Goal: Task Accomplishment & Management: Manage account settings

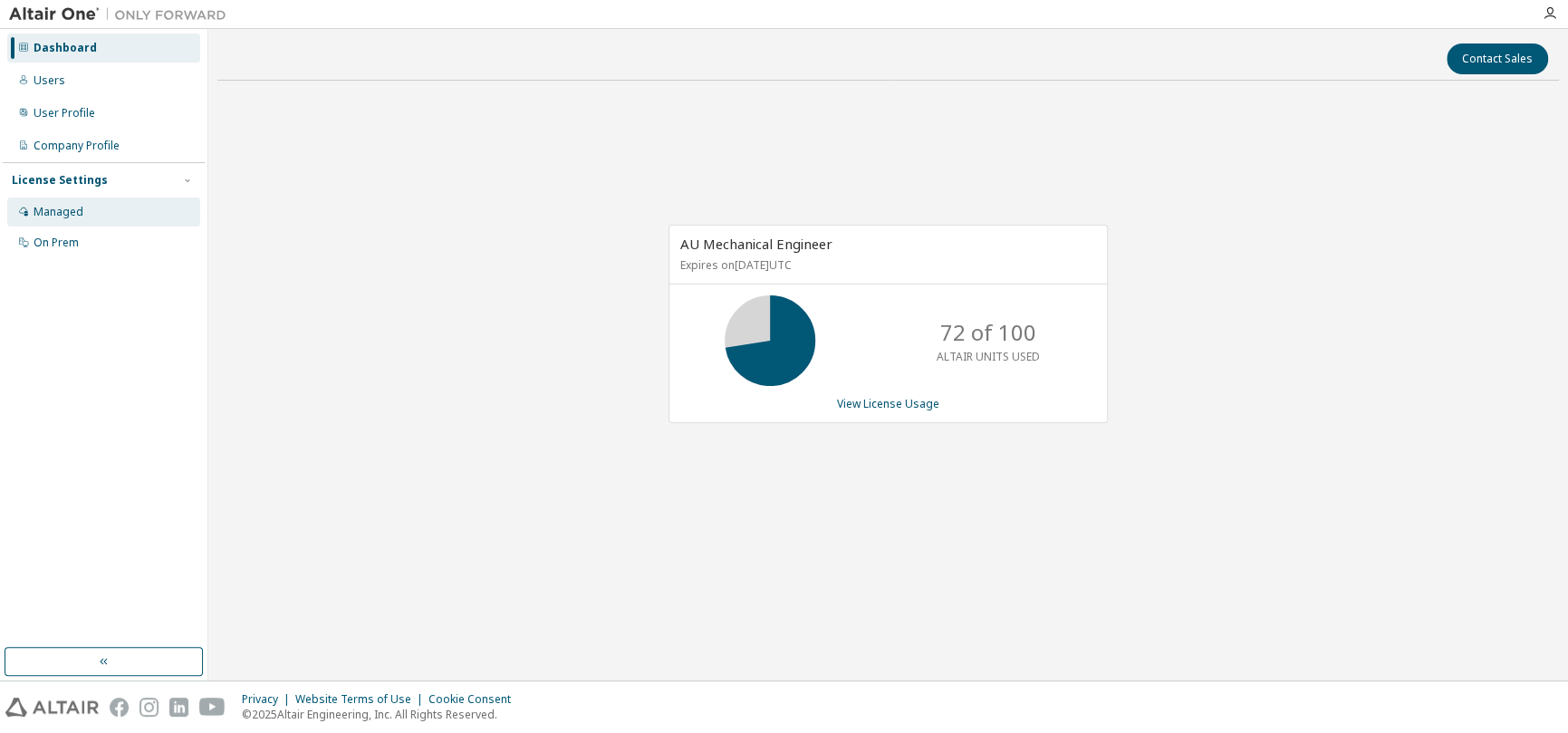
click at [83, 214] on div "Managed" at bounding box center [104, 211] width 193 height 29
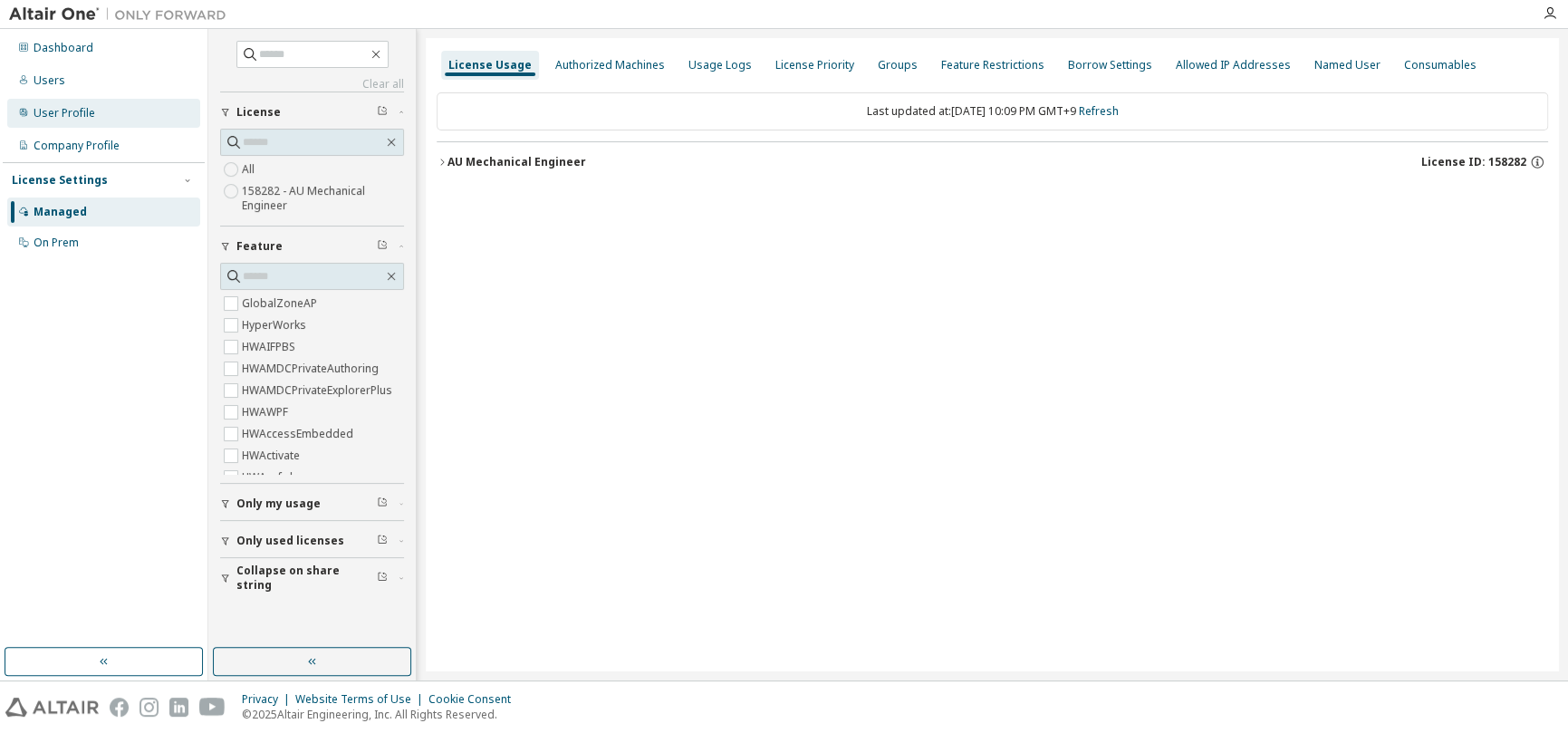
click at [92, 104] on div "User Profile" at bounding box center [104, 113] width 193 height 29
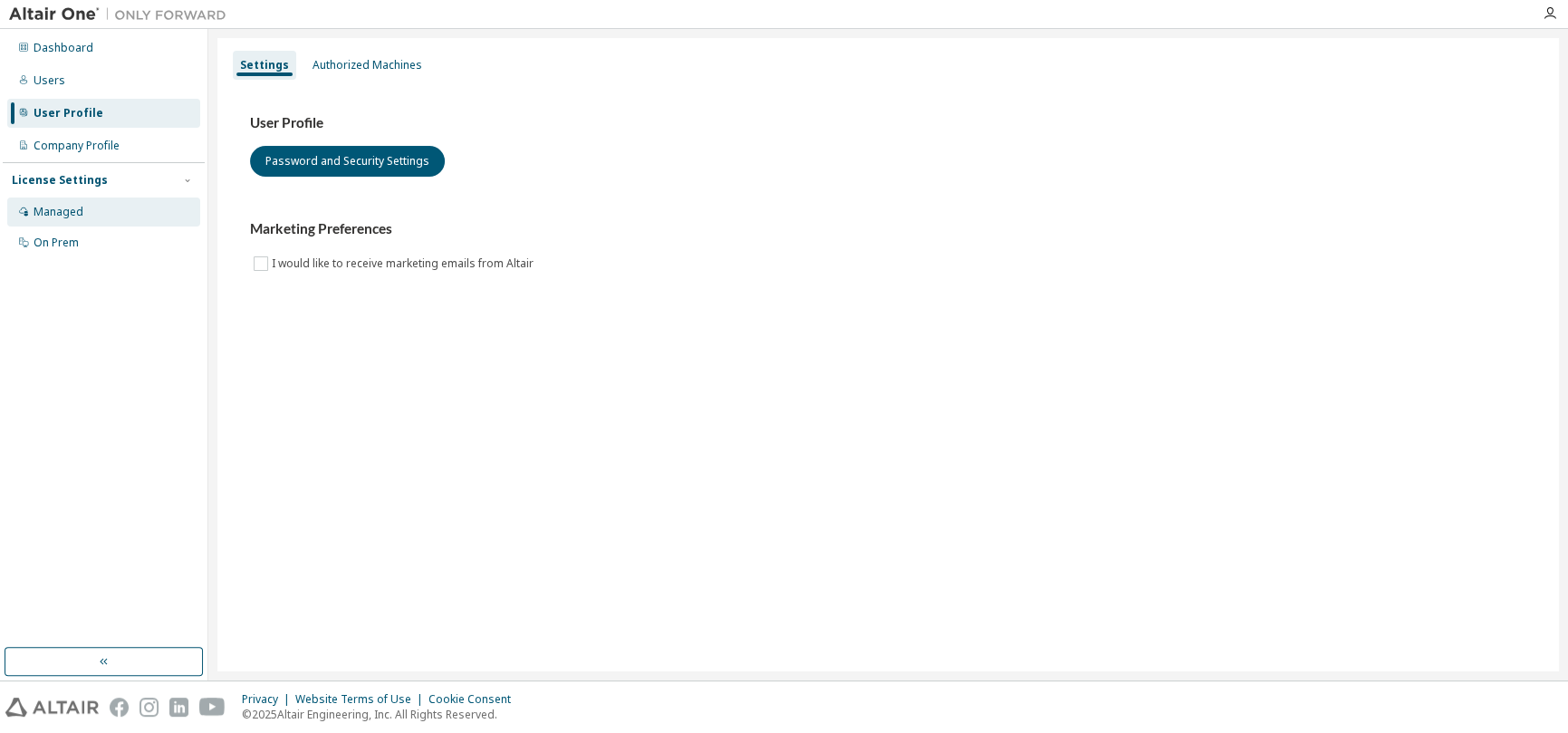
click at [93, 211] on div "Managed" at bounding box center [104, 211] width 193 height 29
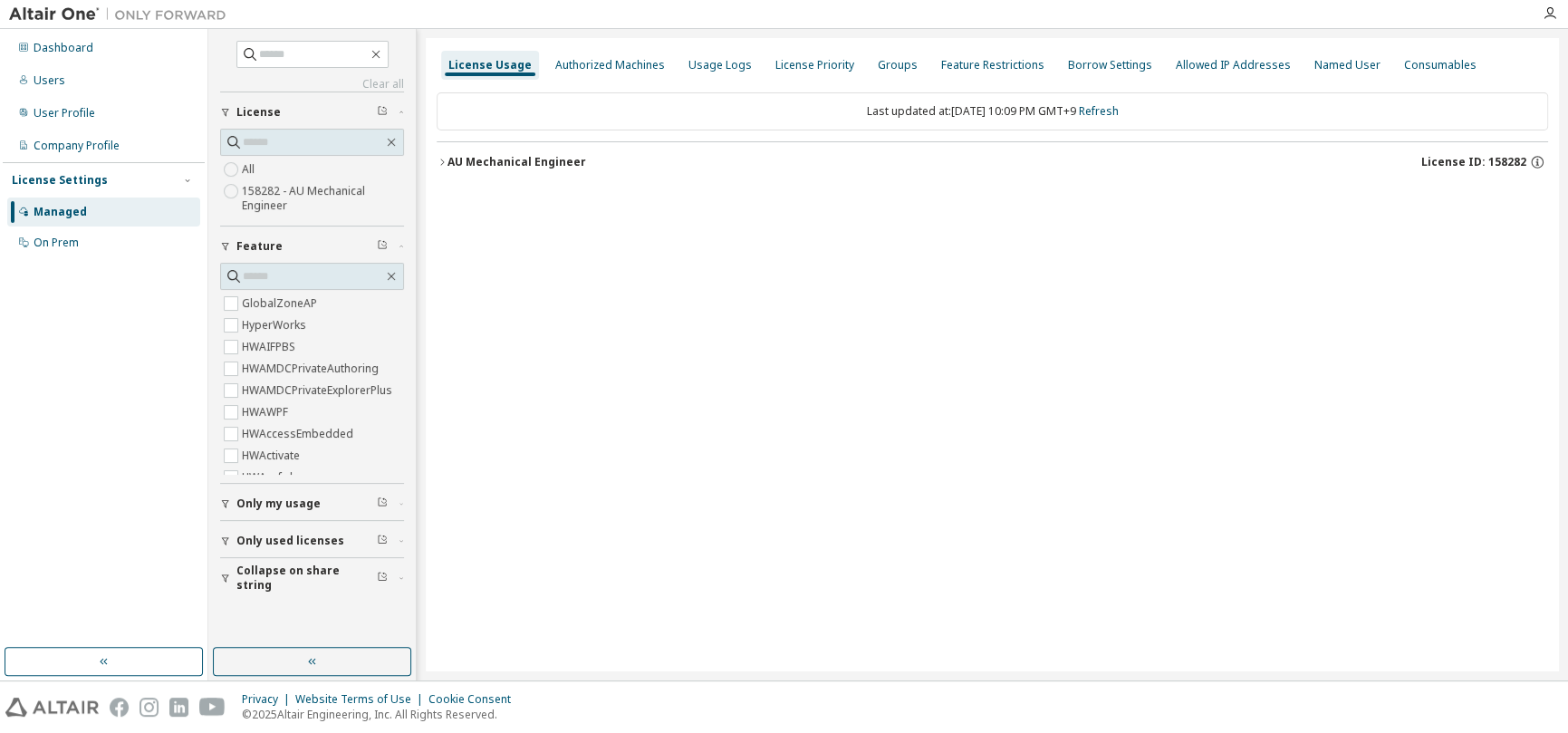
click at [245, 504] on span "Only my usage" at bounding box center [278, 503] width 84 height 14
click at [475, 162] on div "AU Mechanical Engineer" at bounding box center [516, 161] width 139 height 14
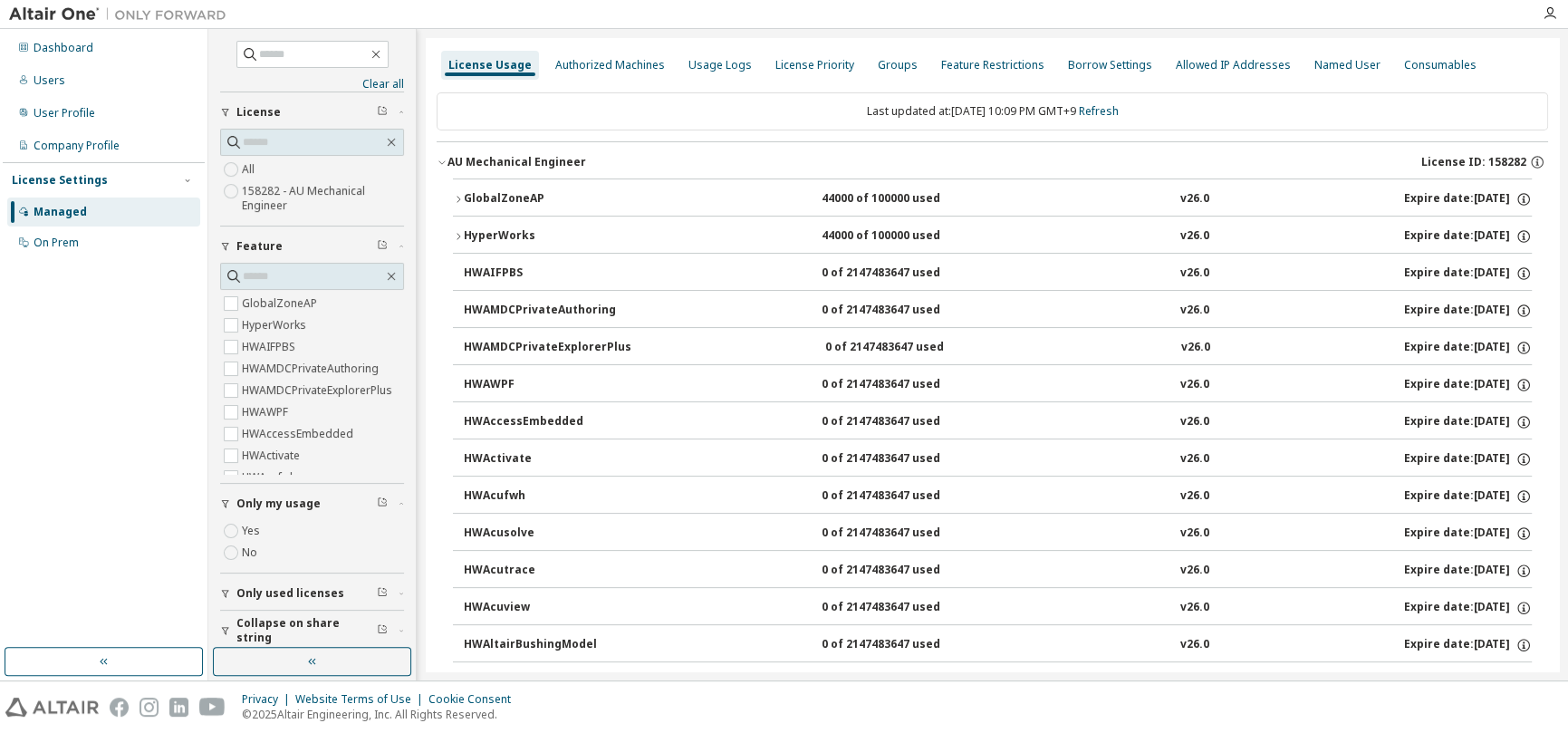
scroll to position [9, 0]
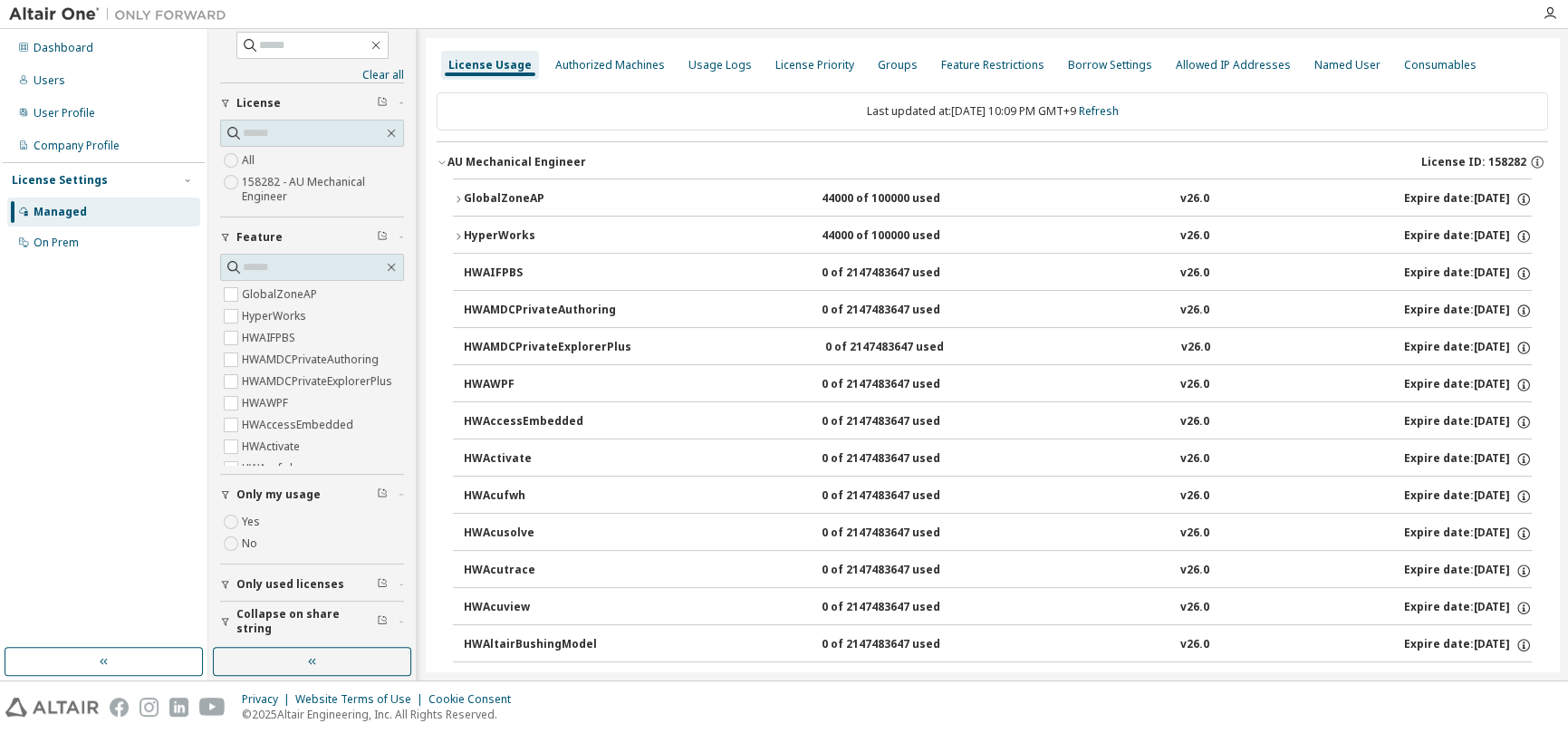
click at [493, 200] on div "GlobalZoneAP" at bounding box center [545, 199] width 163 height 16
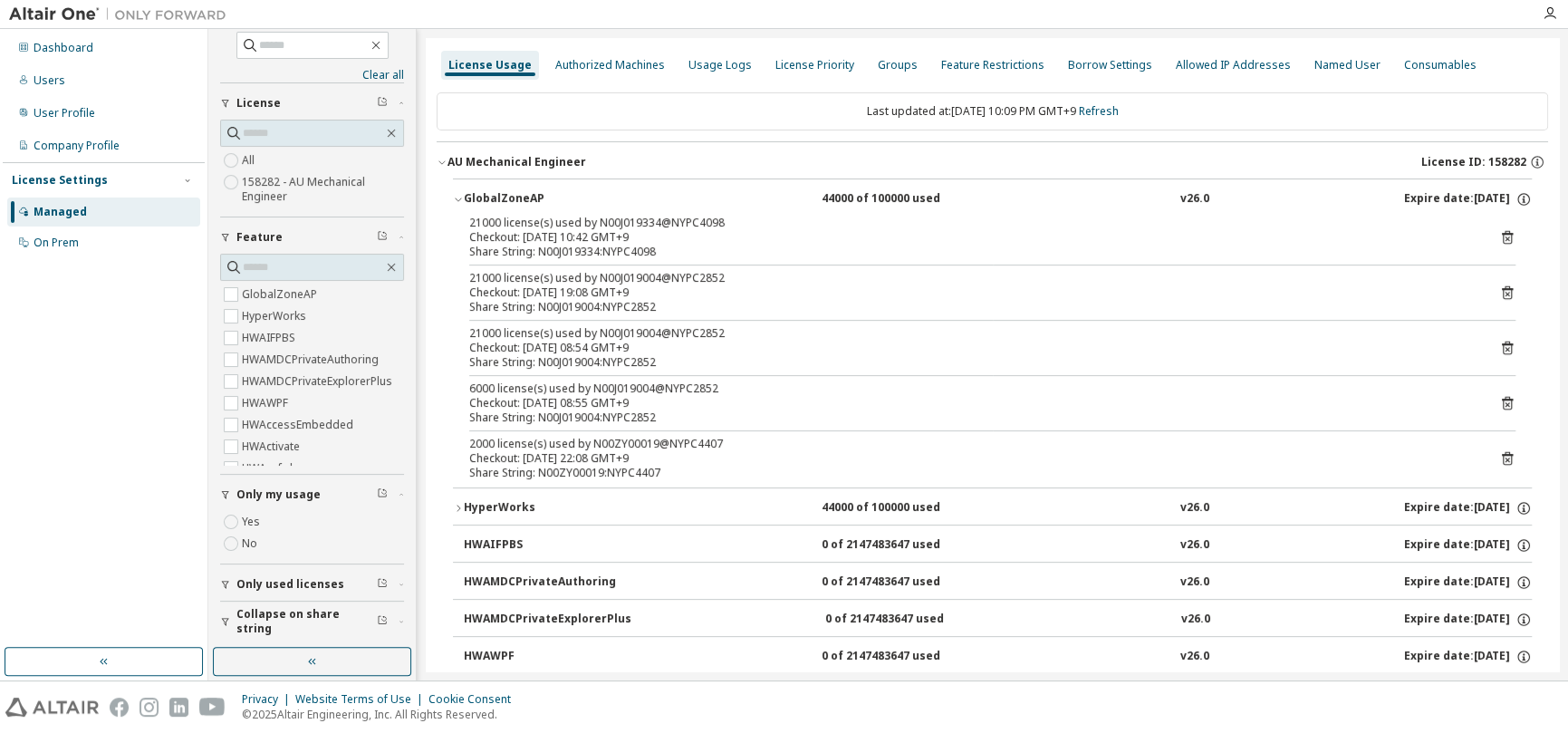
click at [1500, 456] on icon at bounding box center [1507, 458] width 16 height 16
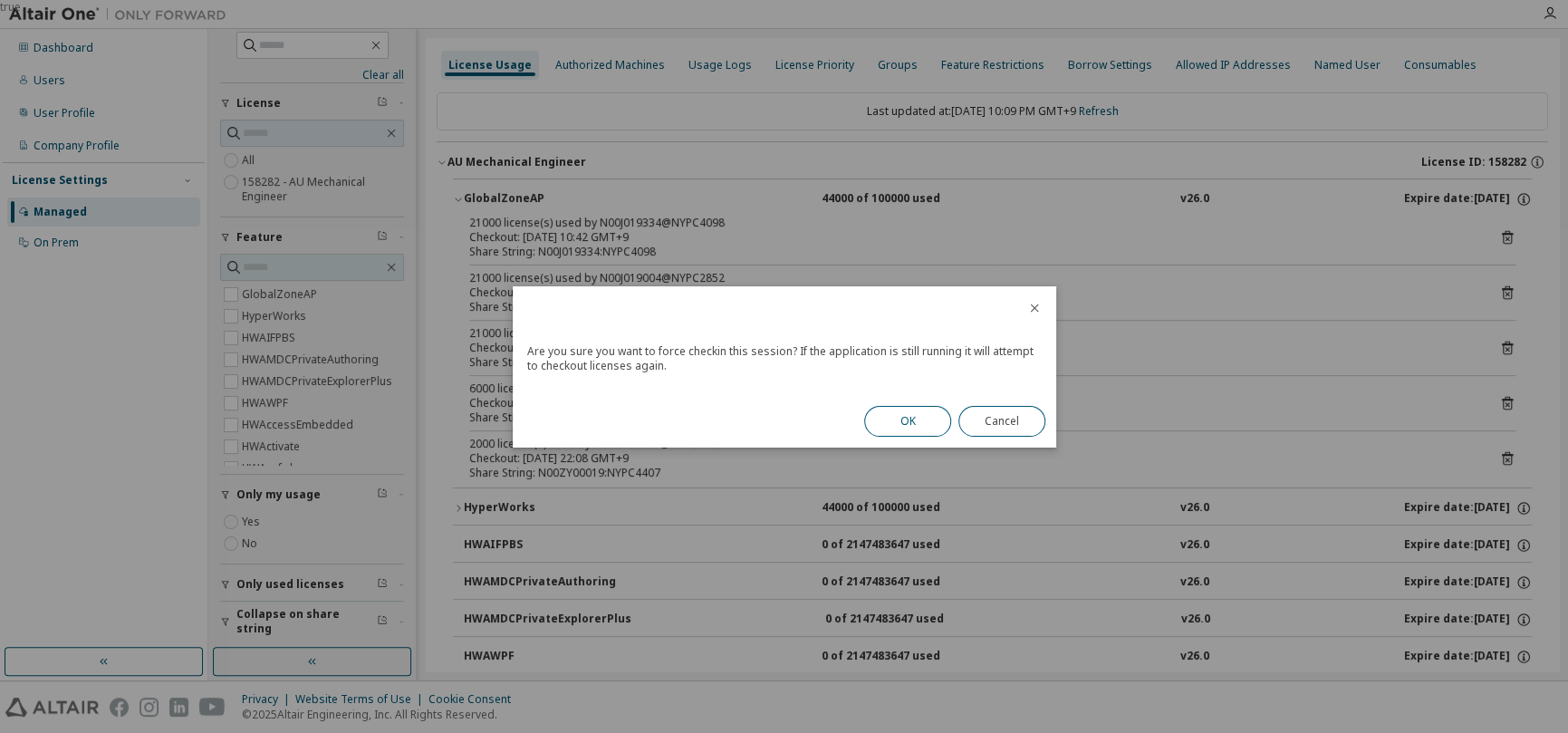
click at [897, 425] on button "OK" at bounding box center [908, 421] width 87 height 31
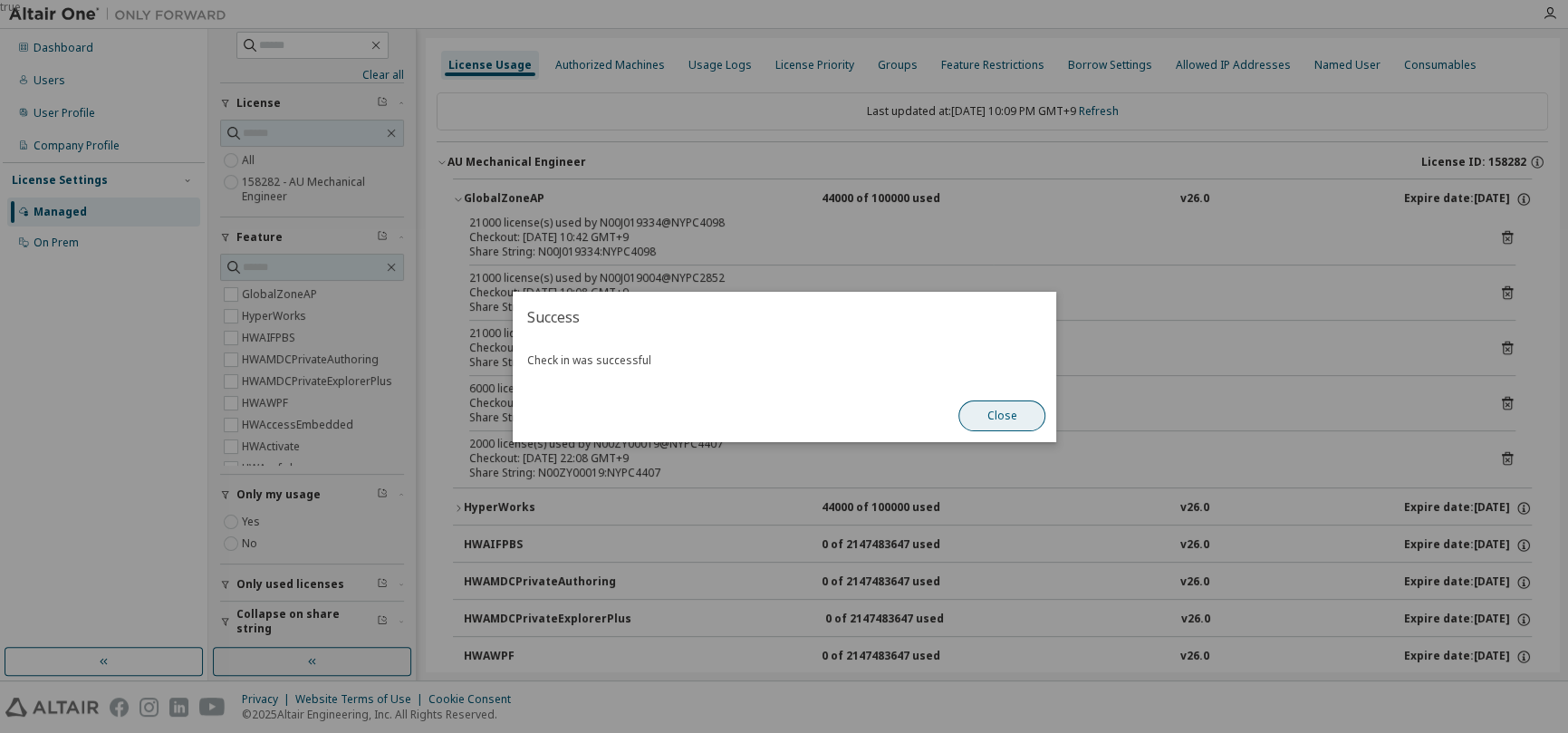
click at [979, 423] on button "Close" at bounding box center [1002, 415] width 87 height 31
